Goal: Information Seeking & Learning: Compare options

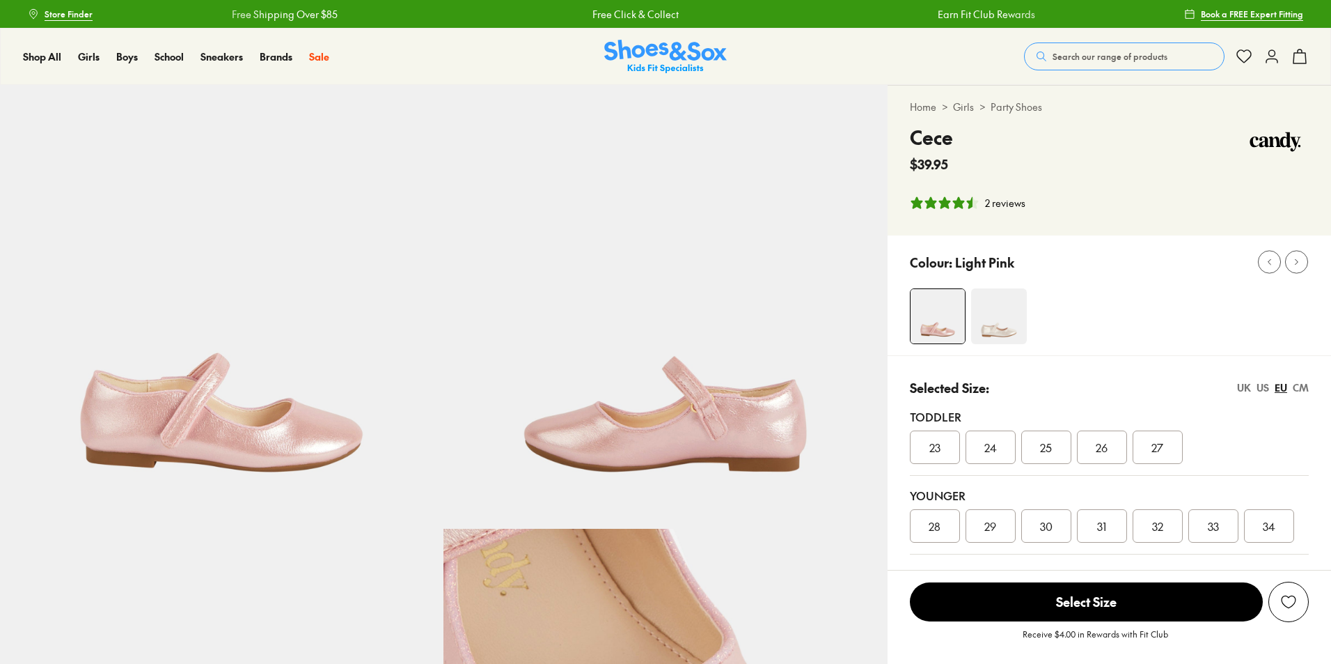
select select "*"
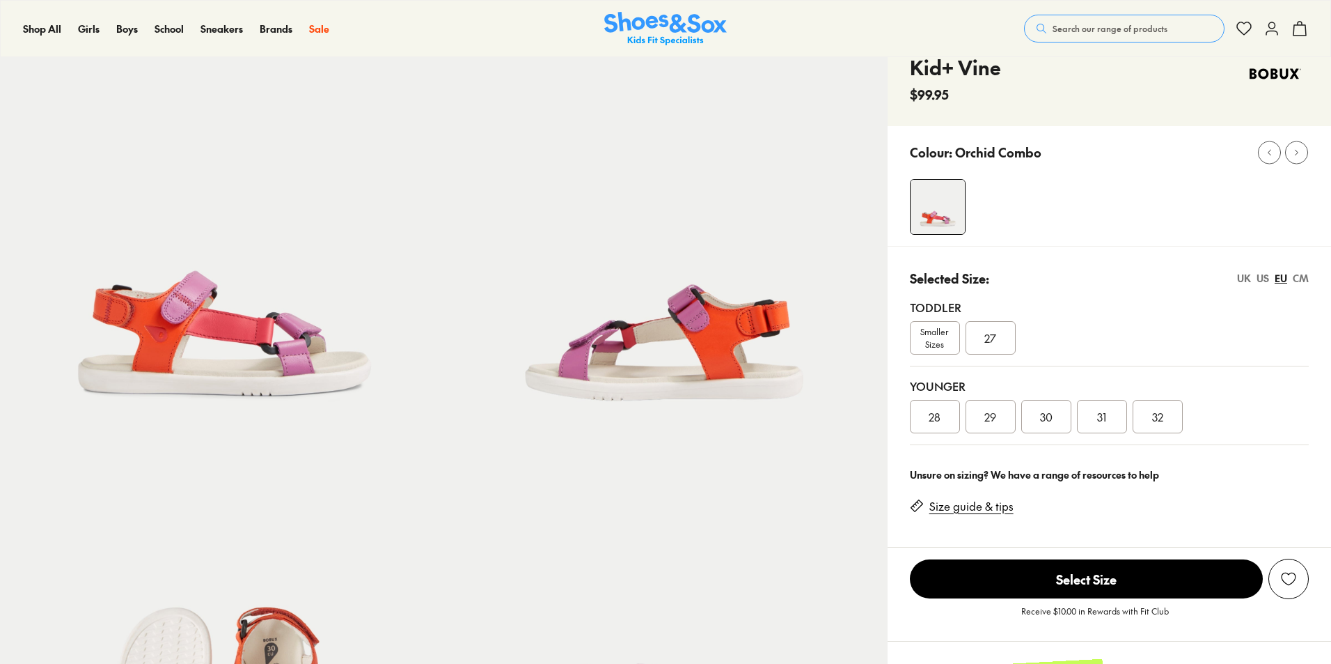
select select "*"
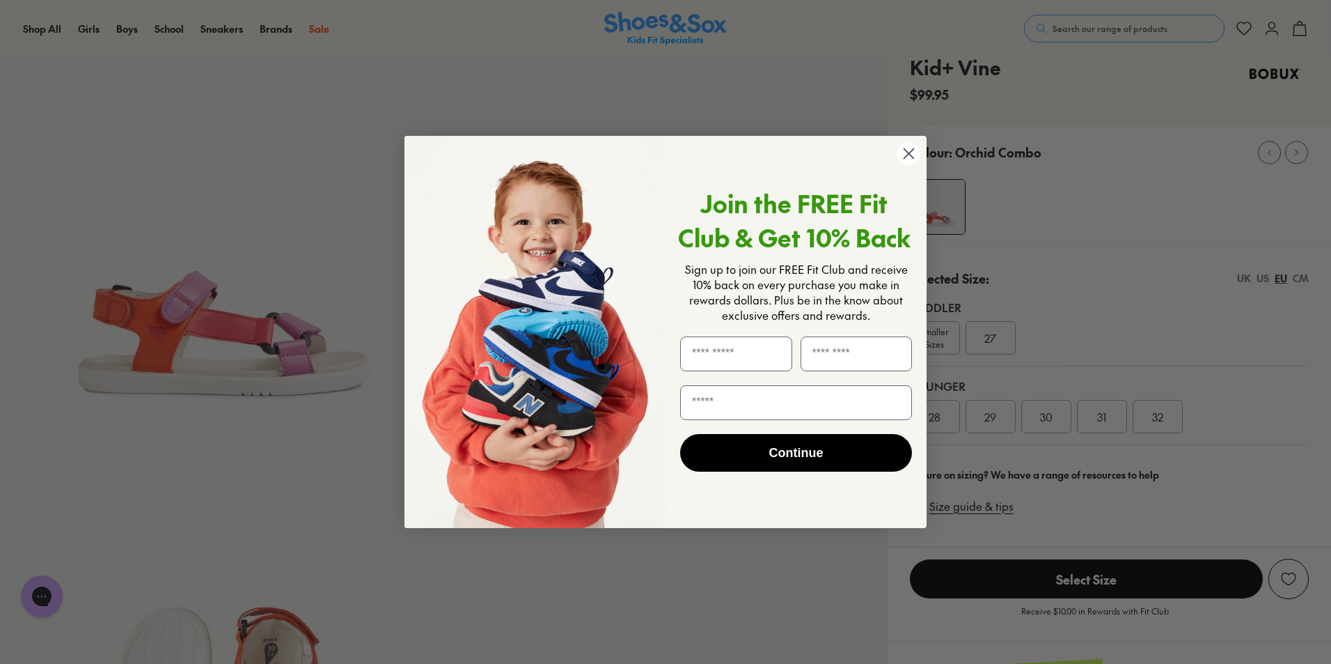
click at [914, 154] on circle "Close dialog" at bounding box center [909, 153] width 23 height 23
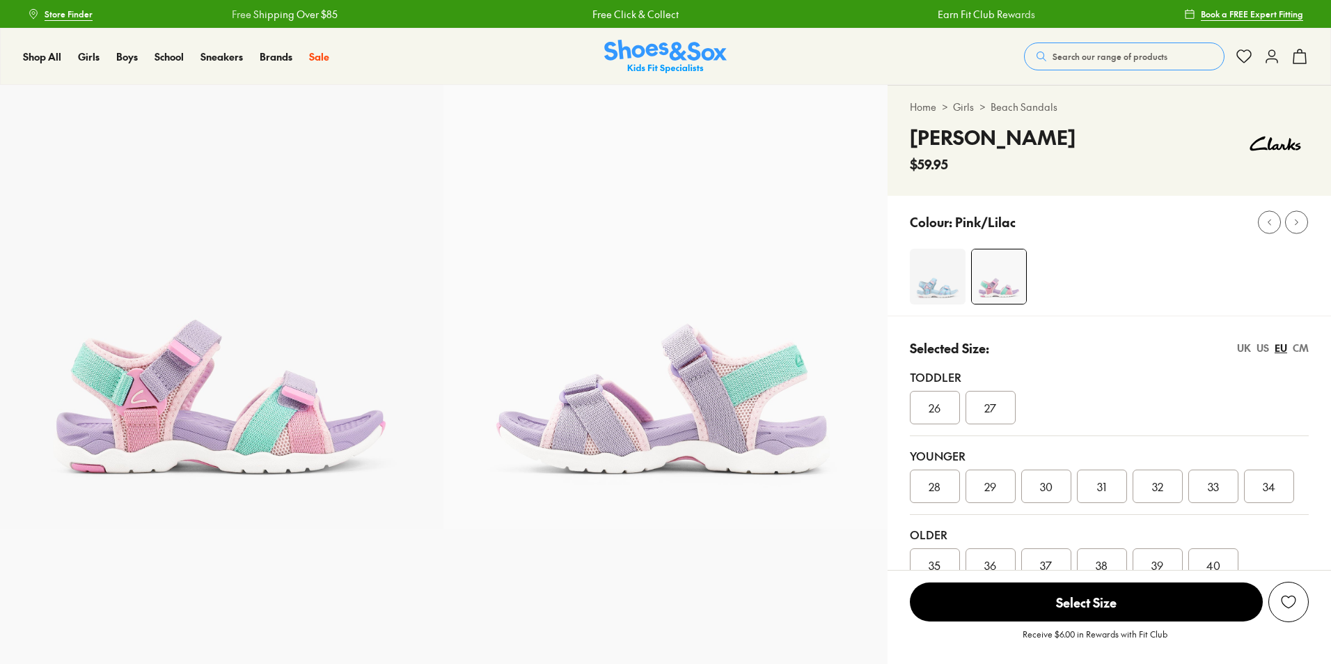
select select "*"
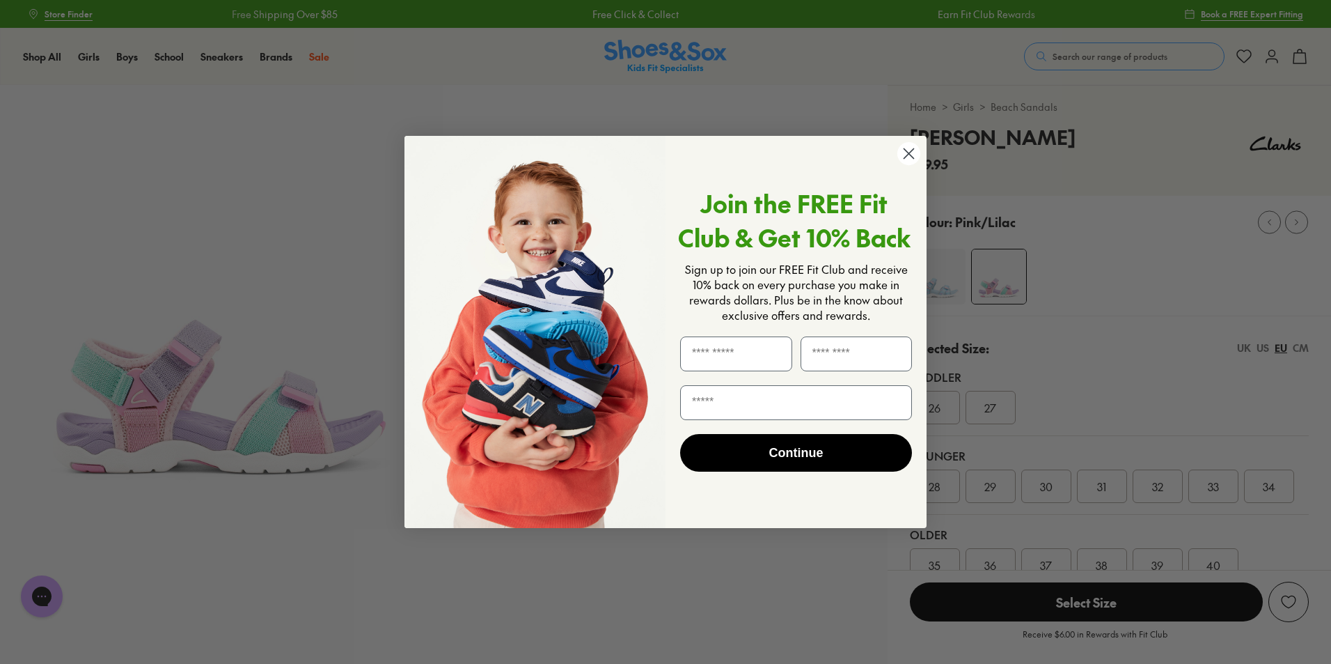
click at [914, 155] on circle "Close dialog" at bounding box center [909, 153] width 23 height 23
